Goal: Check status: Check status

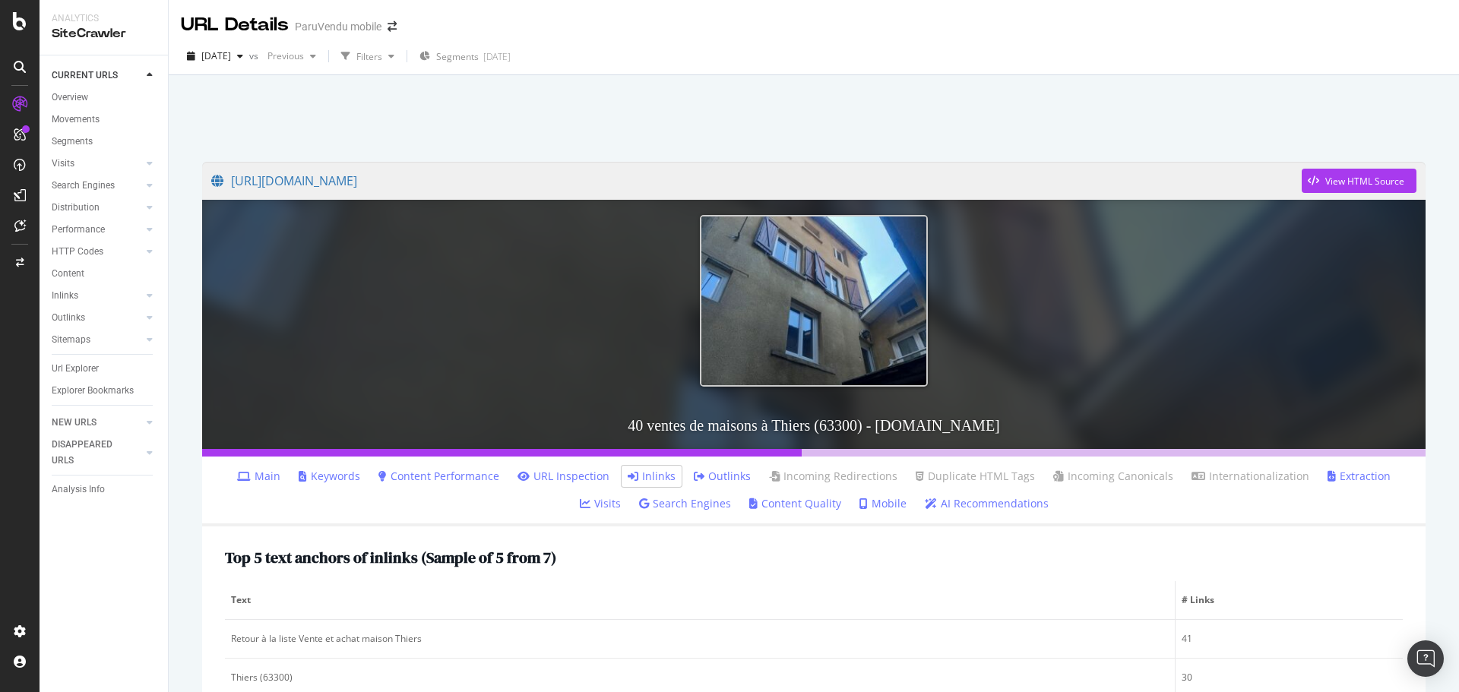
scroll to position [619, 0]
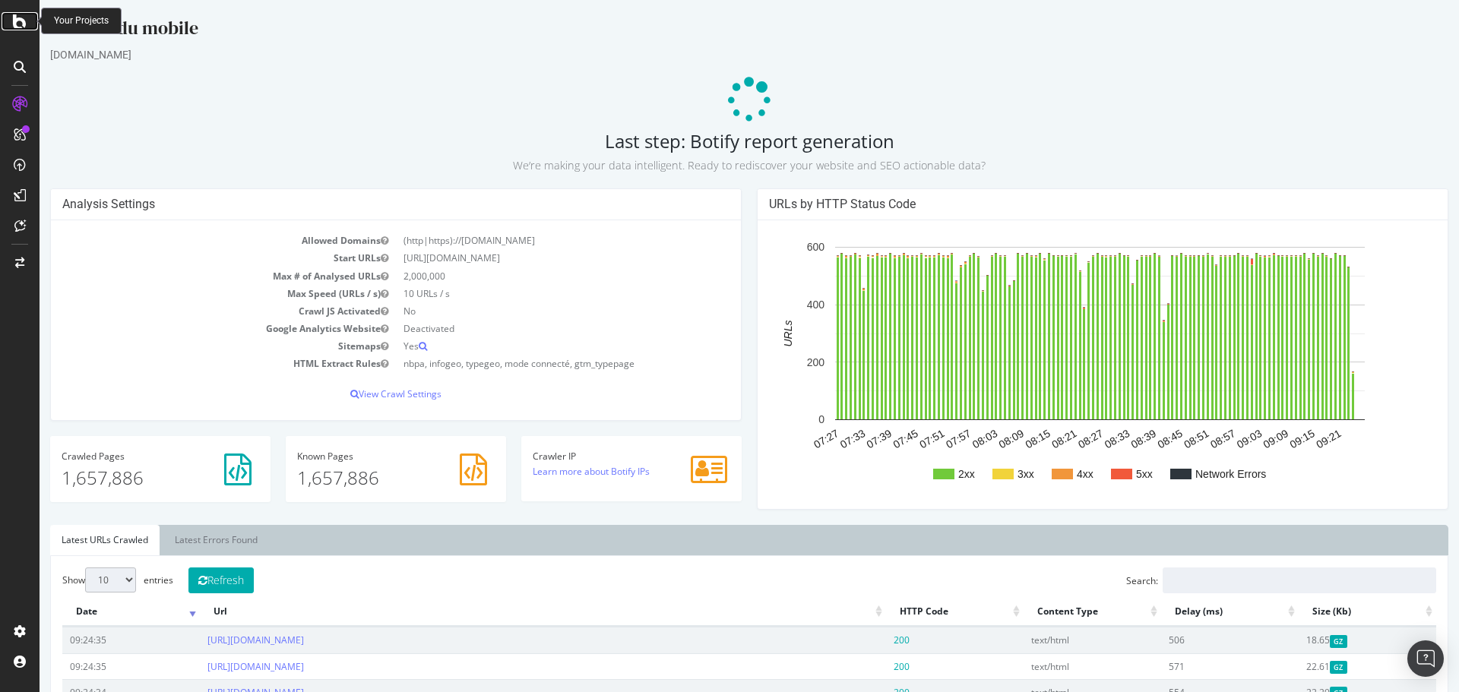
click at [17, 21] on icon at bounding box center [20, 21] width 14 height 18
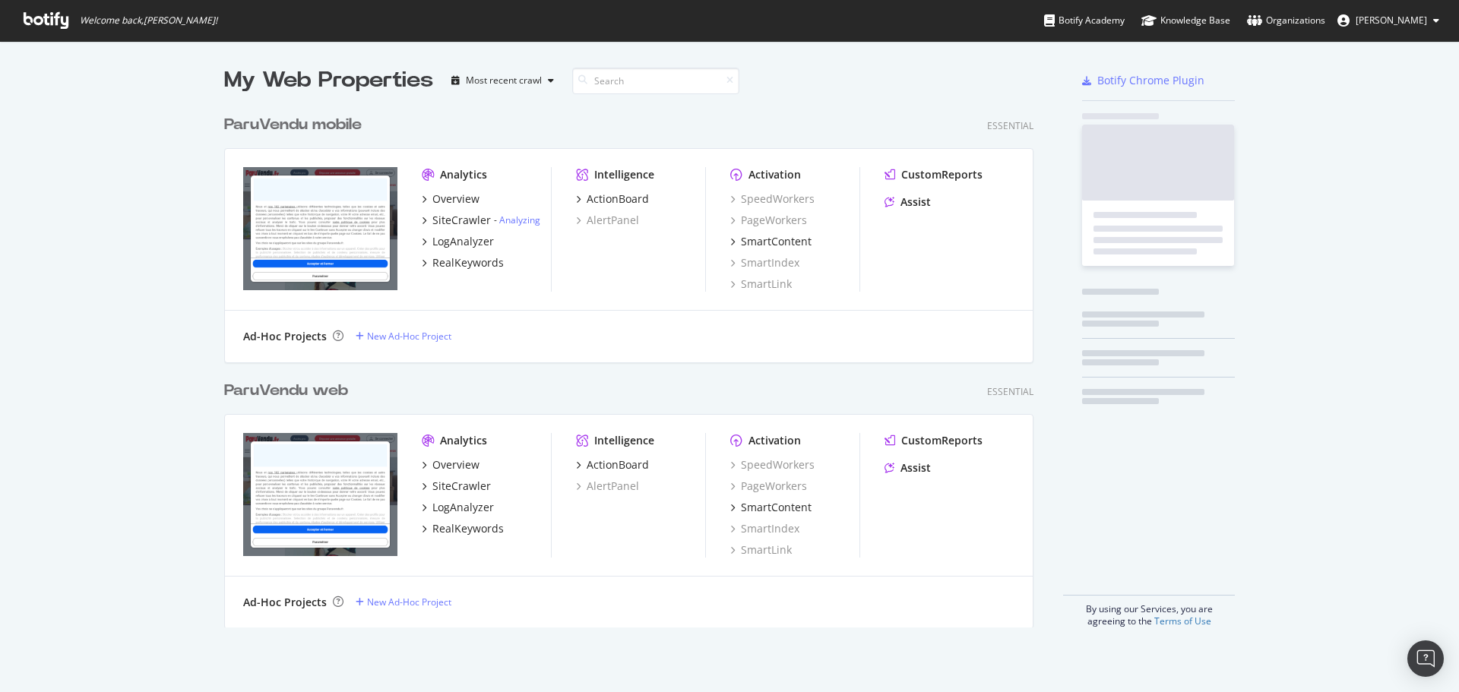
scroll to position [521, 810]
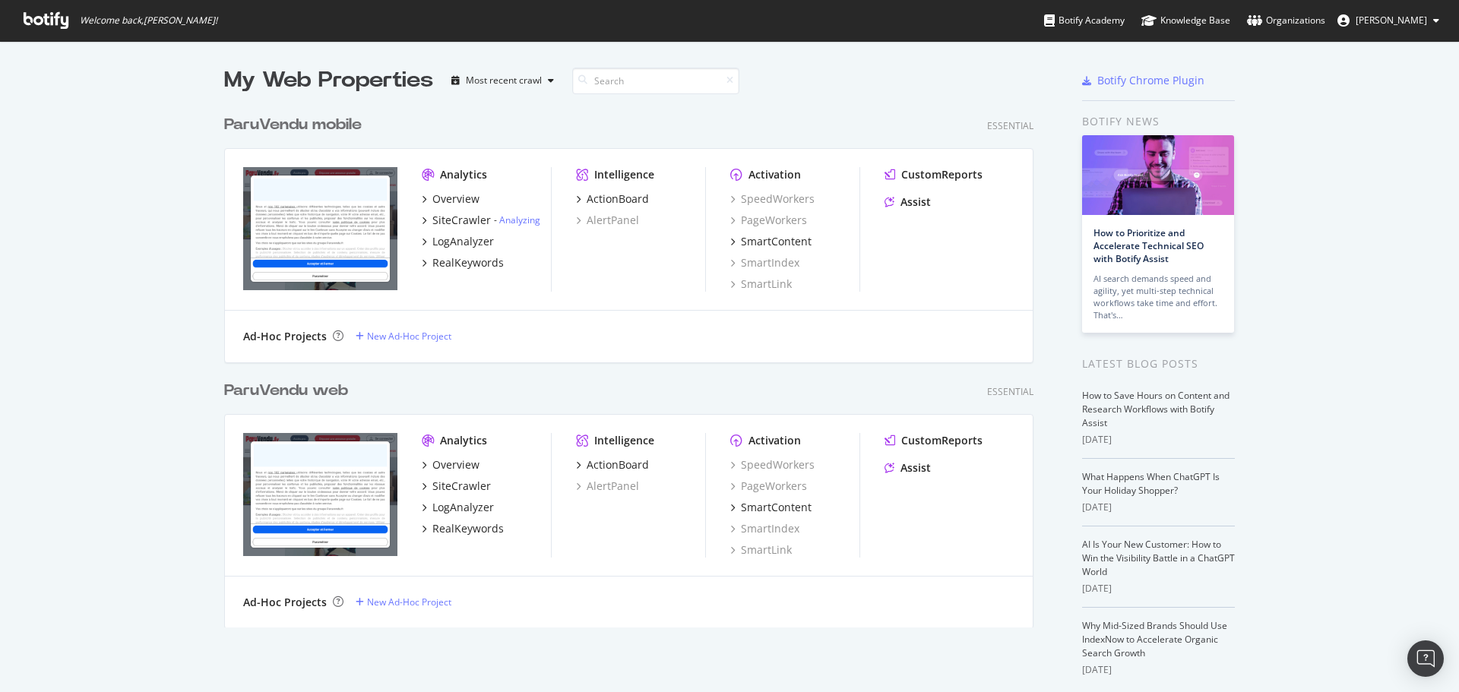
click at [306, 128] on div "ParuVendu mobile" at bounding box center [293, 125] width 138 height 22
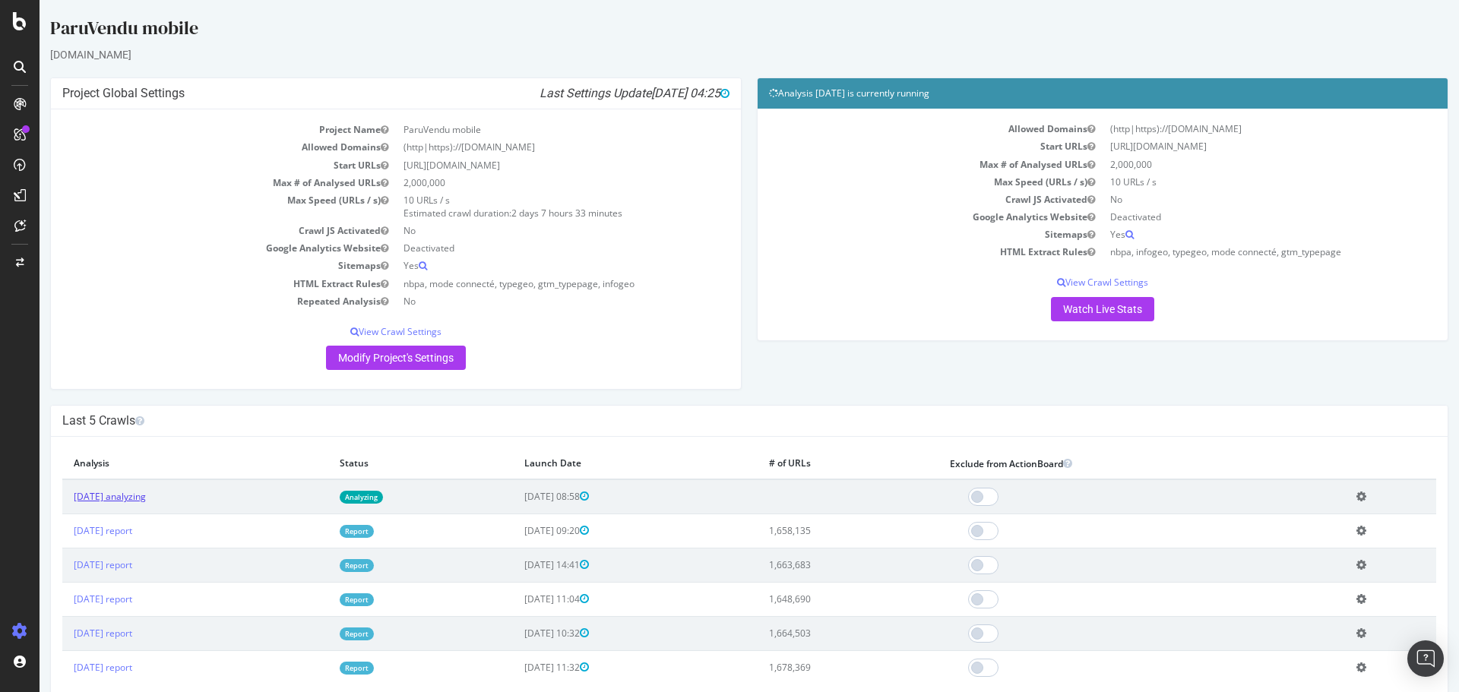
click at [95, 496] on link "[DATE] analyzing" at bounding box center [110, 496] width 72 height 13
